Goal: Use online tool/utility: Utilize a website feature to perform a specific function

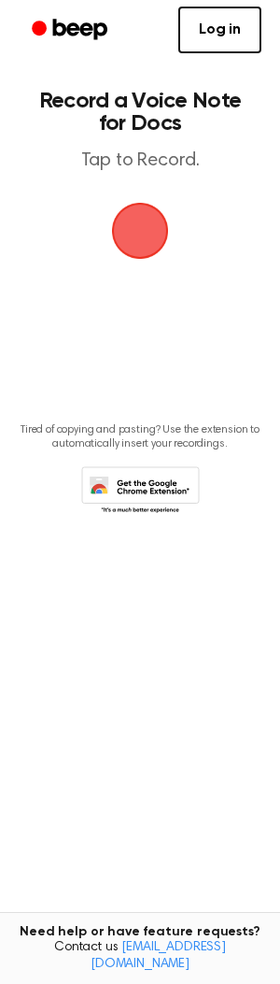
click at [129, 214] on span "button" at bounding box center [140, 230] width 67 height 67
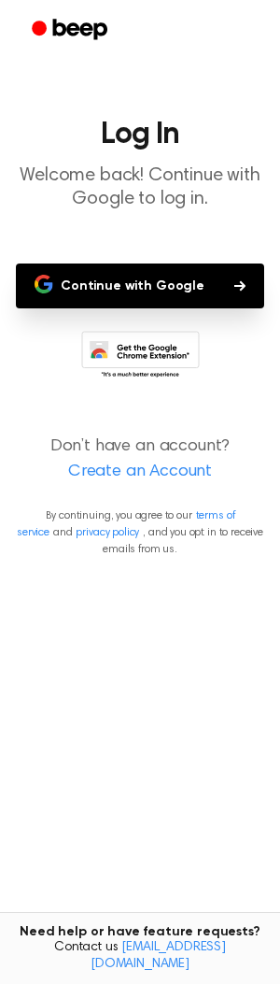
click at [143, 280] on button "Continue with Google" at bounding box center [140, 285] width 249 height 45
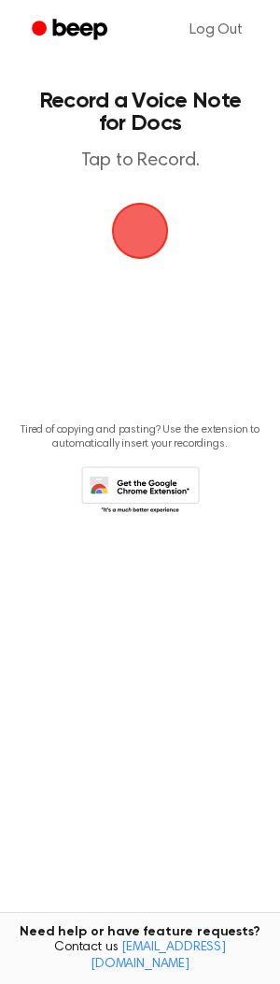
click at [165, 233] on span "button" at bounding box center [140, 230] width 75 height 75
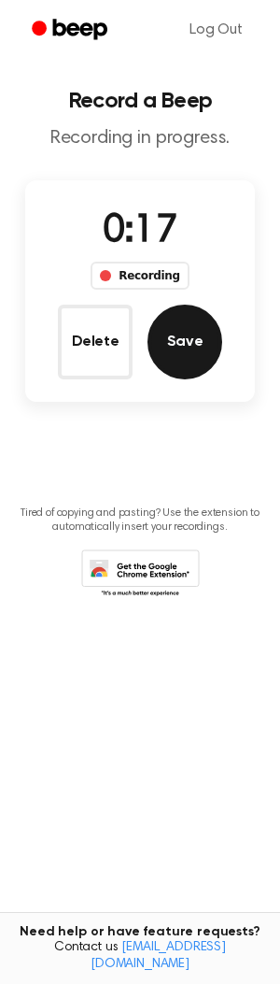
click at [178, 334] on button "Save" at bounding box center [185, 342] width 75 height 75
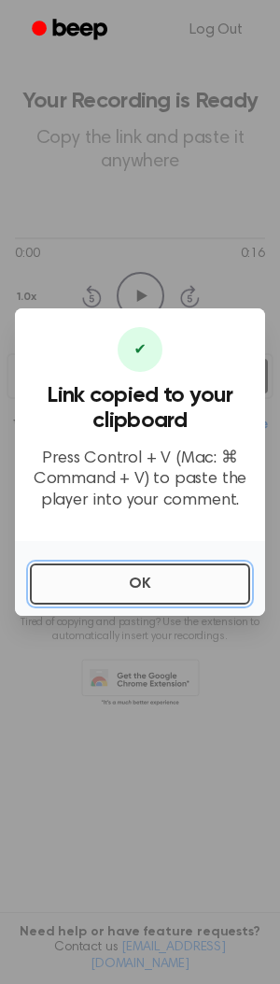
click at [174, 573] on button "OK" at bounding box center [140, 583] width 220 height 41
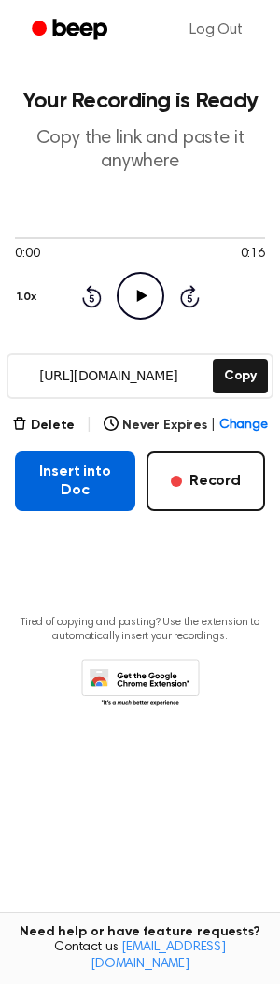
click at [84, 466] on button "Insert into Doc" at bounding box center [75, 481] width 121 height 60
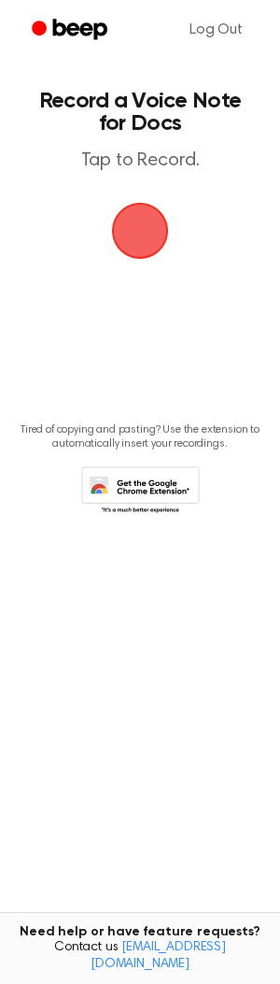
click at [138, 233] on span "button" at bounding box center [139, 230] width 95 height 95
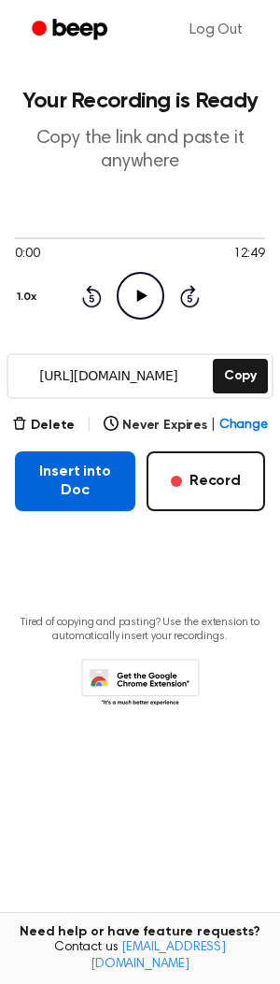
click at [82, 482] on button "Insert into Doc" at bounding box center [75, 481] width 121 height 60
